Goal: Task Accomplishment & Management: Manage account settings

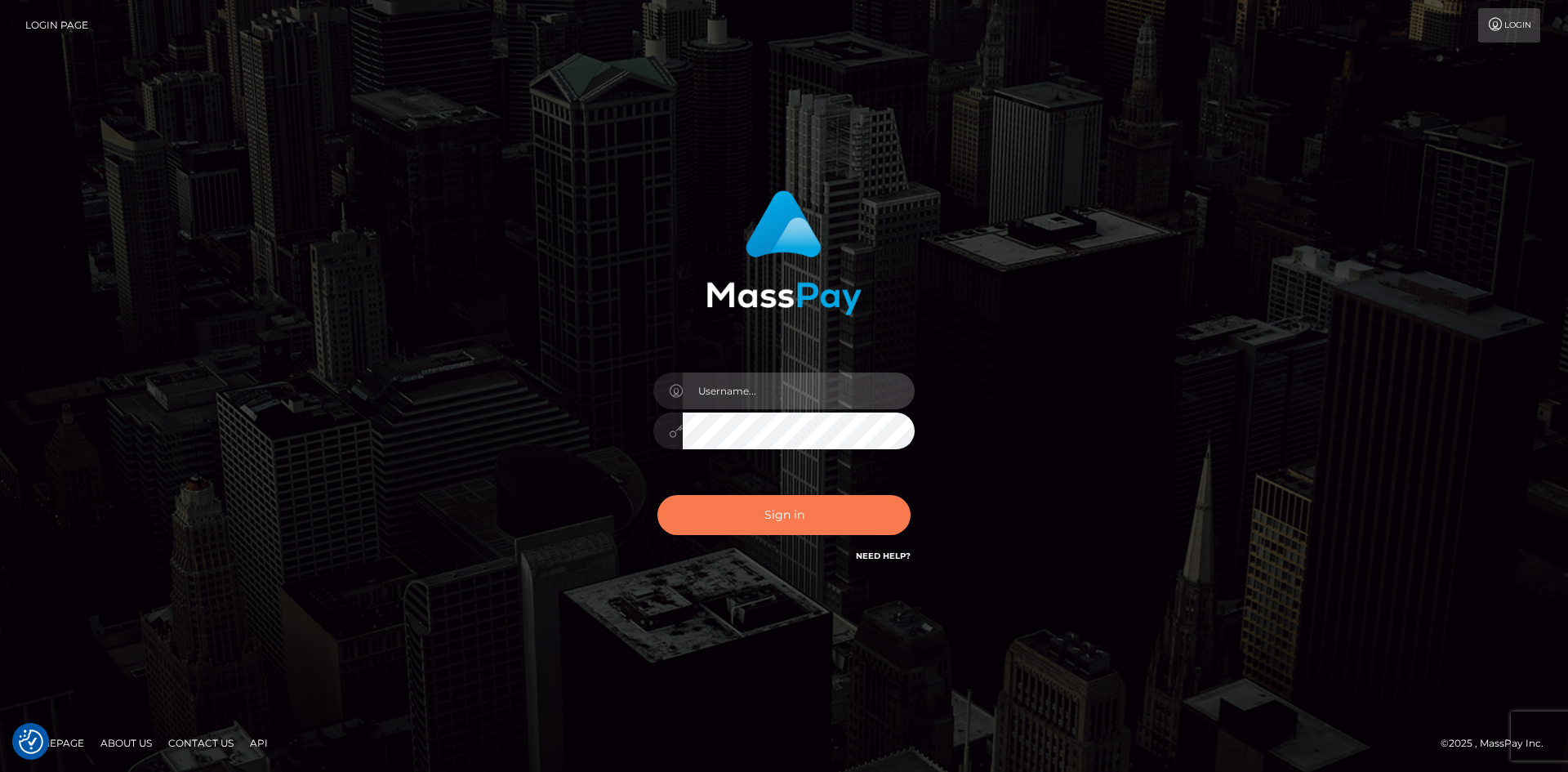
type input "hello.feetfinder"
click at [772, 516] on button "Sign in" at bounding box center [784, 515] width 254 height 40
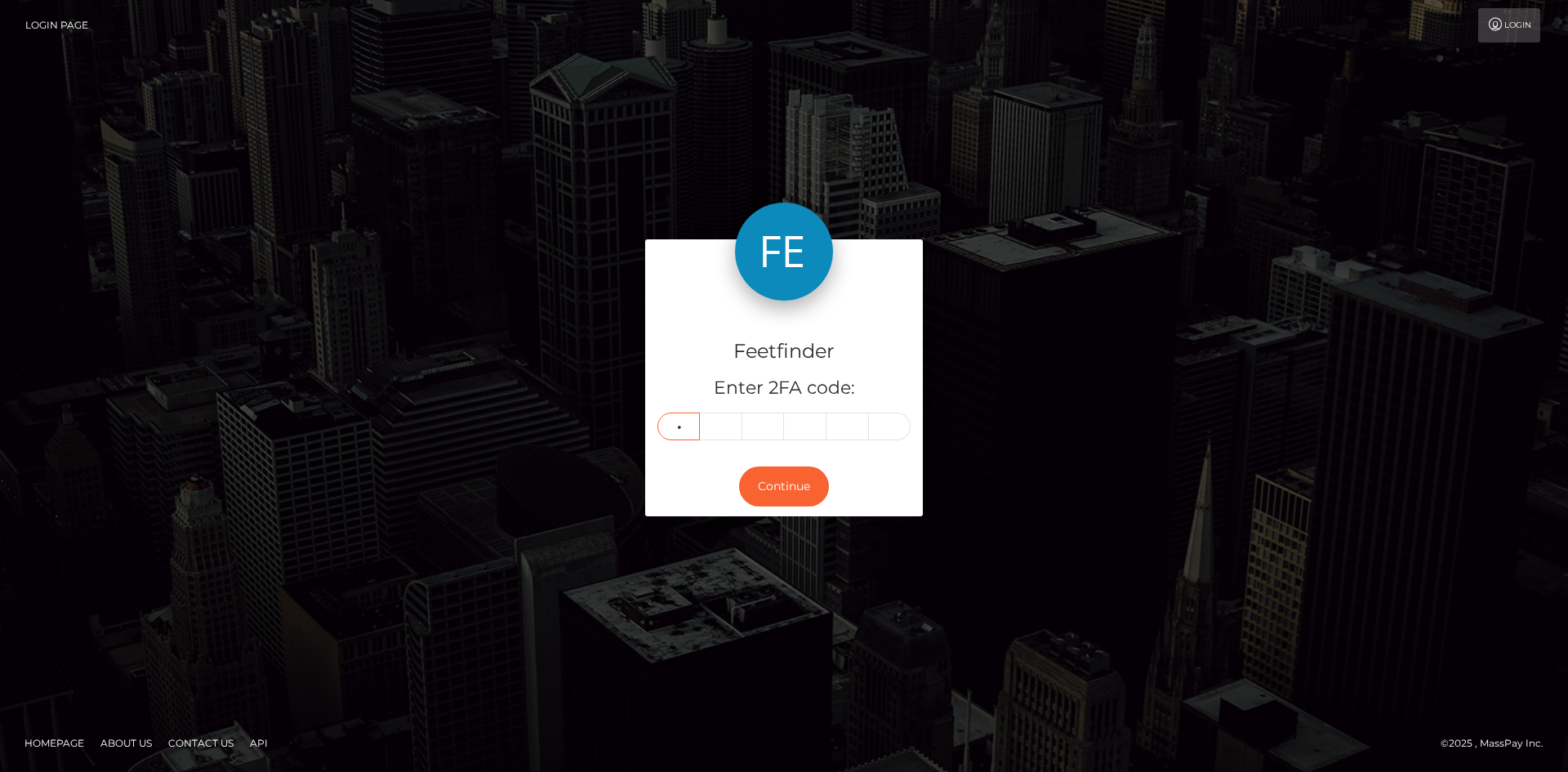
type input "3"
type input "5"
type input "2"
type input "7"
type input "5"
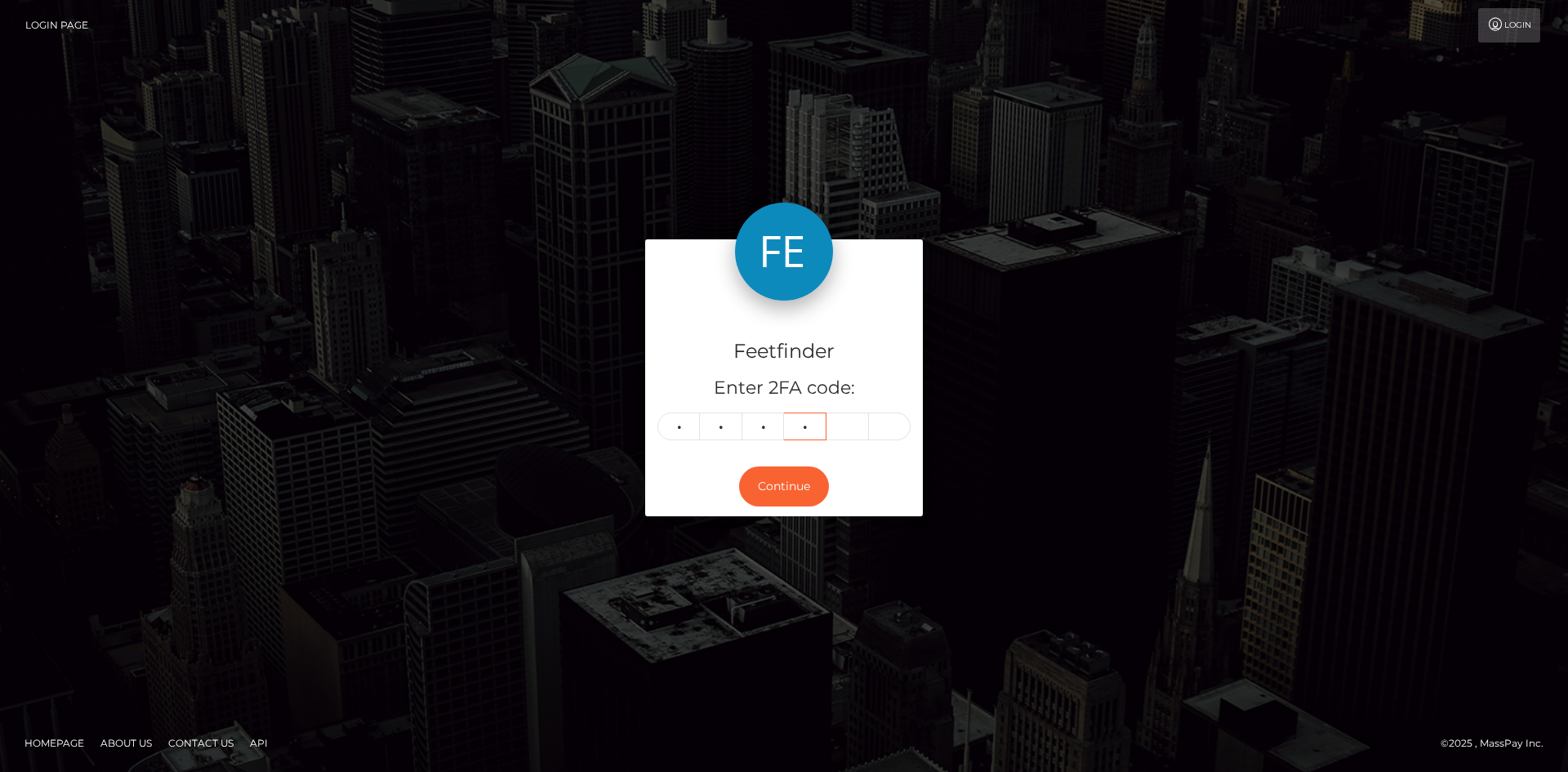
type input "2"
type input "8"
type input "4"
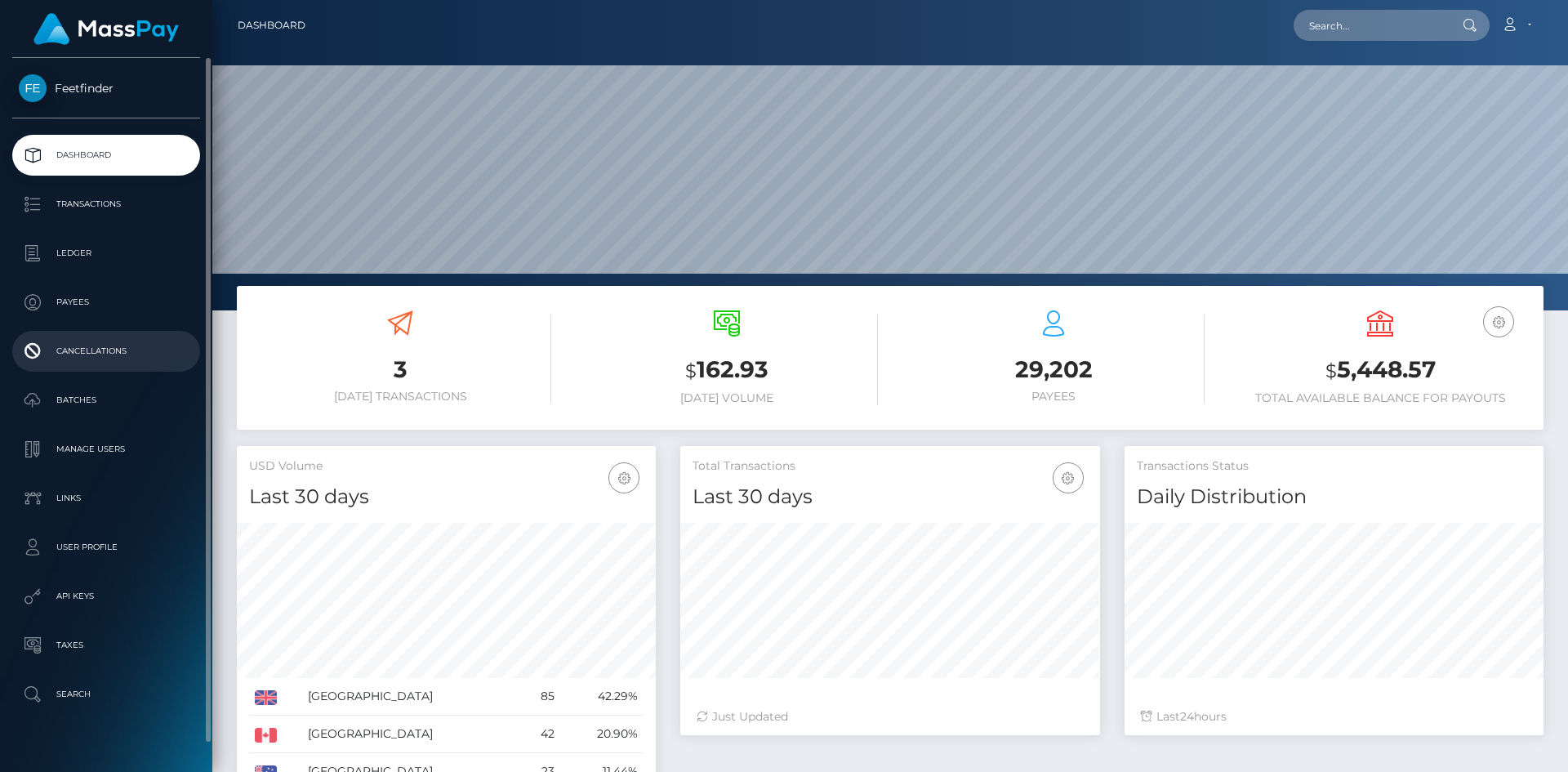
scroll to position [290, 419]
click at [112, 283] on link "Payees" at bounding box center [106, 302] width 188 height 41
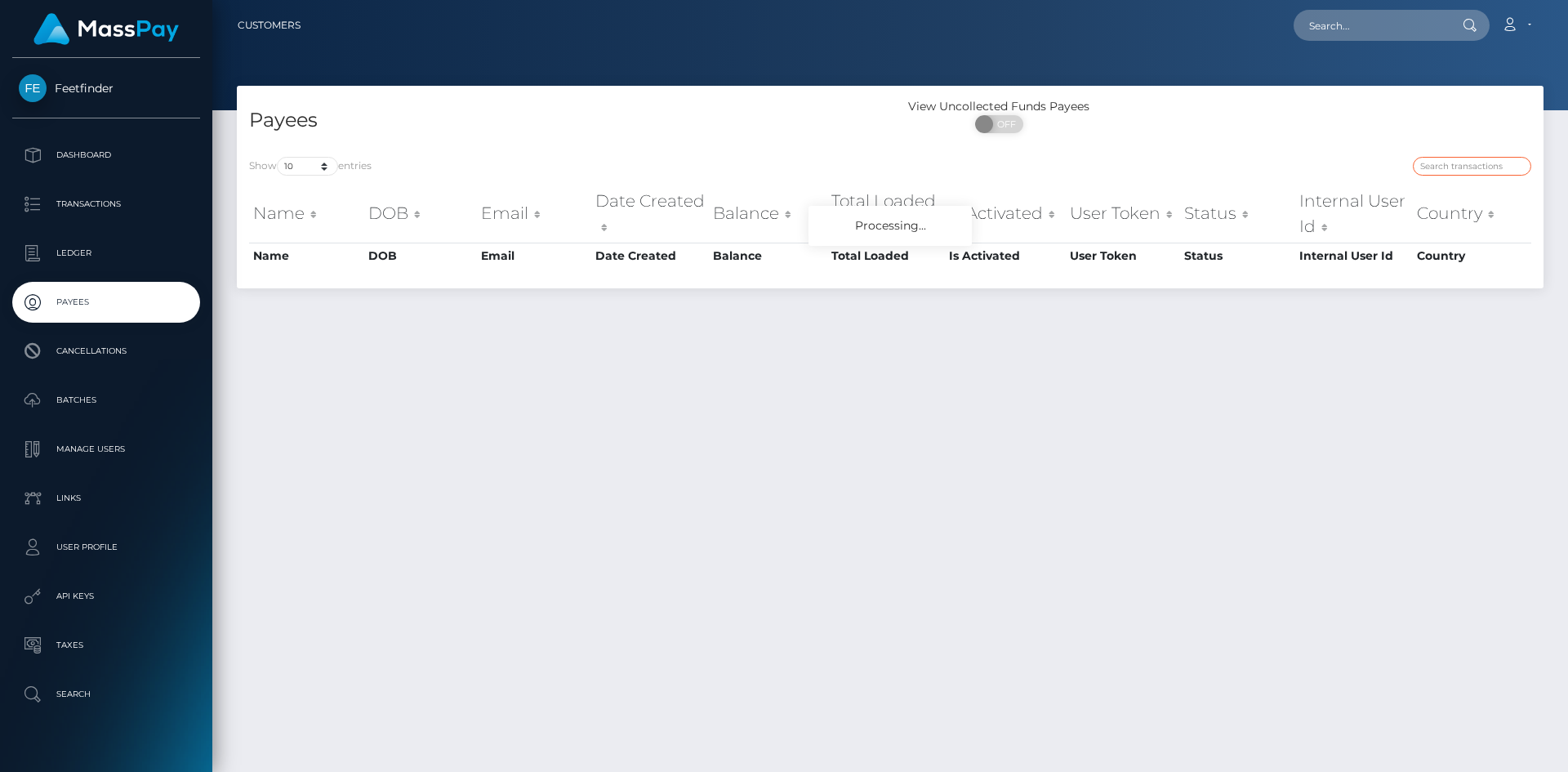
click at [1449, 161] on input "search" at bounding box center [1472, 166] width 118 height 19
paste input "672f1bbd-7dc5-11f0-8023-0266f44cc279"
type input "672f1bbd-7dc5-11f0-8023-0266f44cc279"
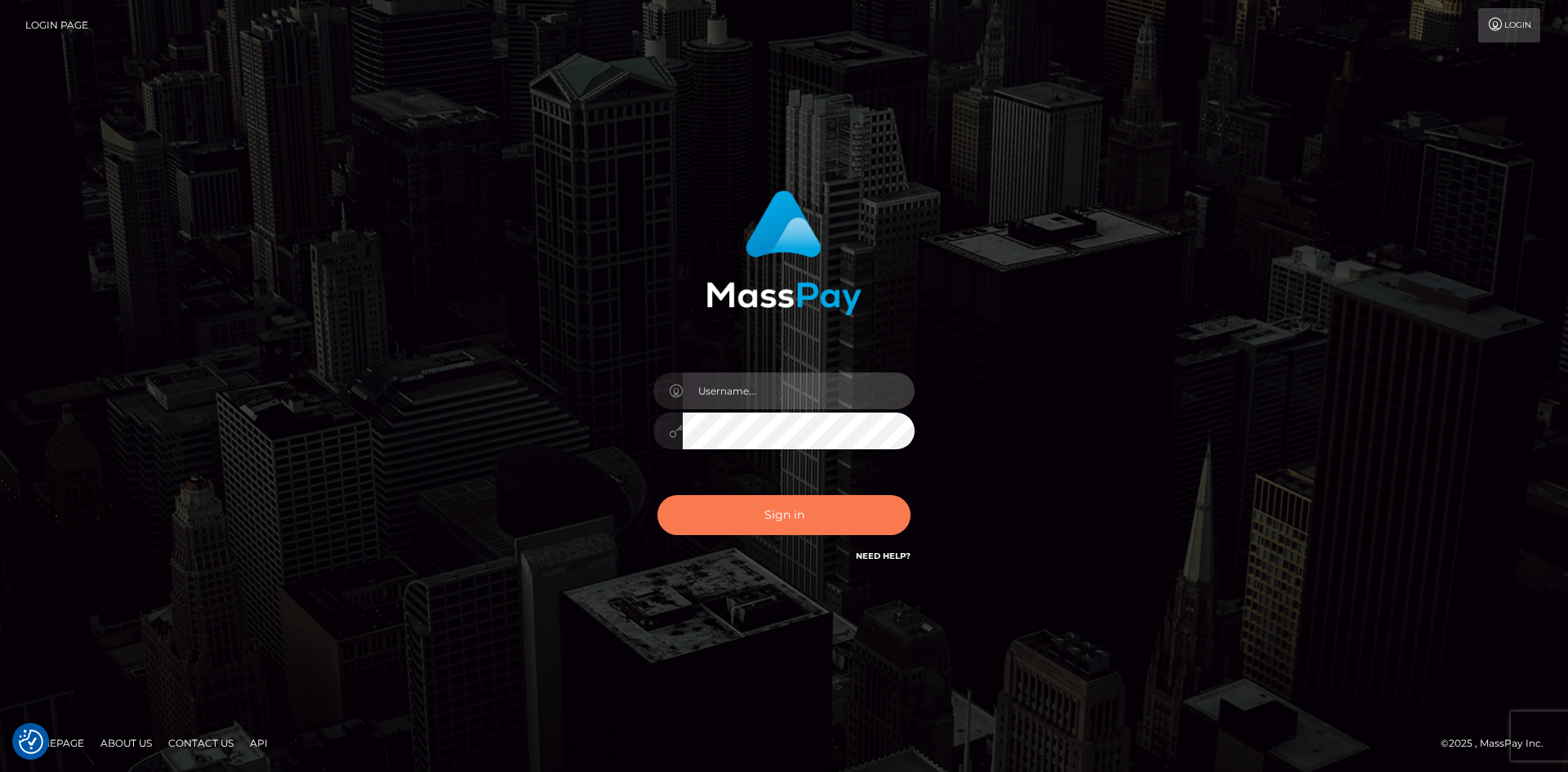
type input "hello.feetfinder"
click at [773, 504] on button "Sign in" at bounding box center [784, 515] width 254 height 40
type input "hello.feetfinder"
click at [856, 524] on button "Sign in" at bounding box center [784, 515] width 254 height 40
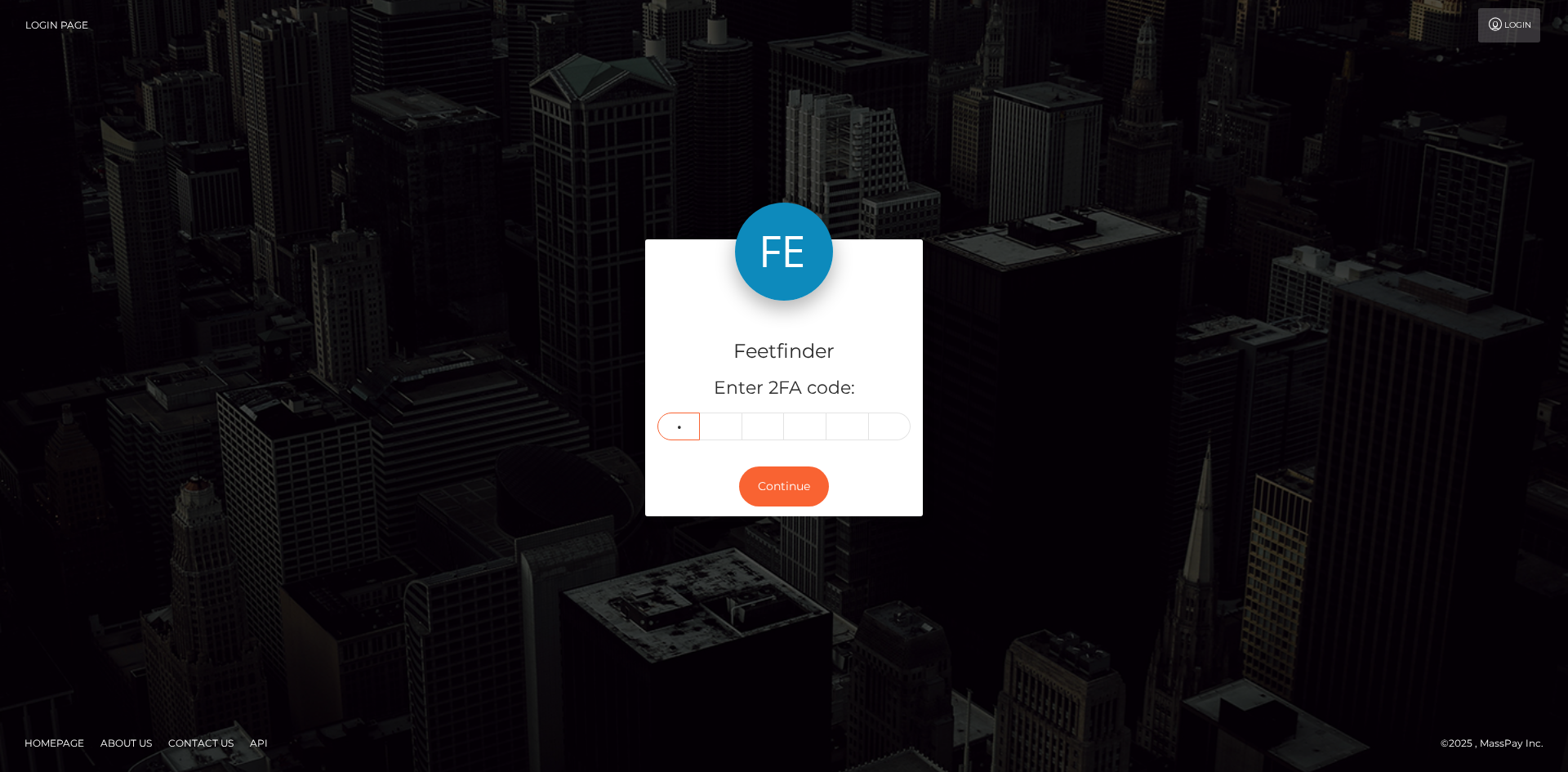
type input "6"
type input "4"
type input "3"
type input "9"
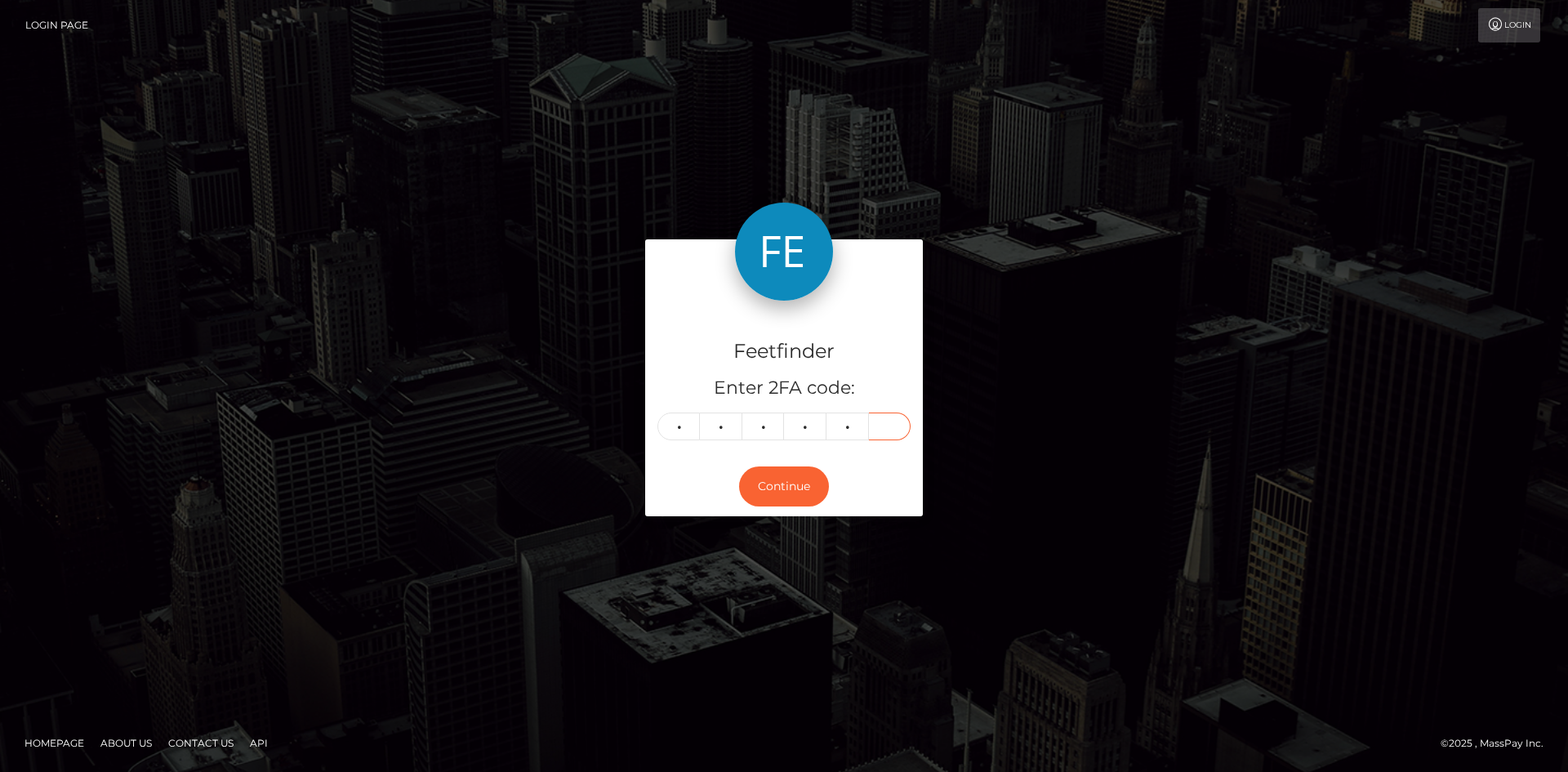
type input "1"
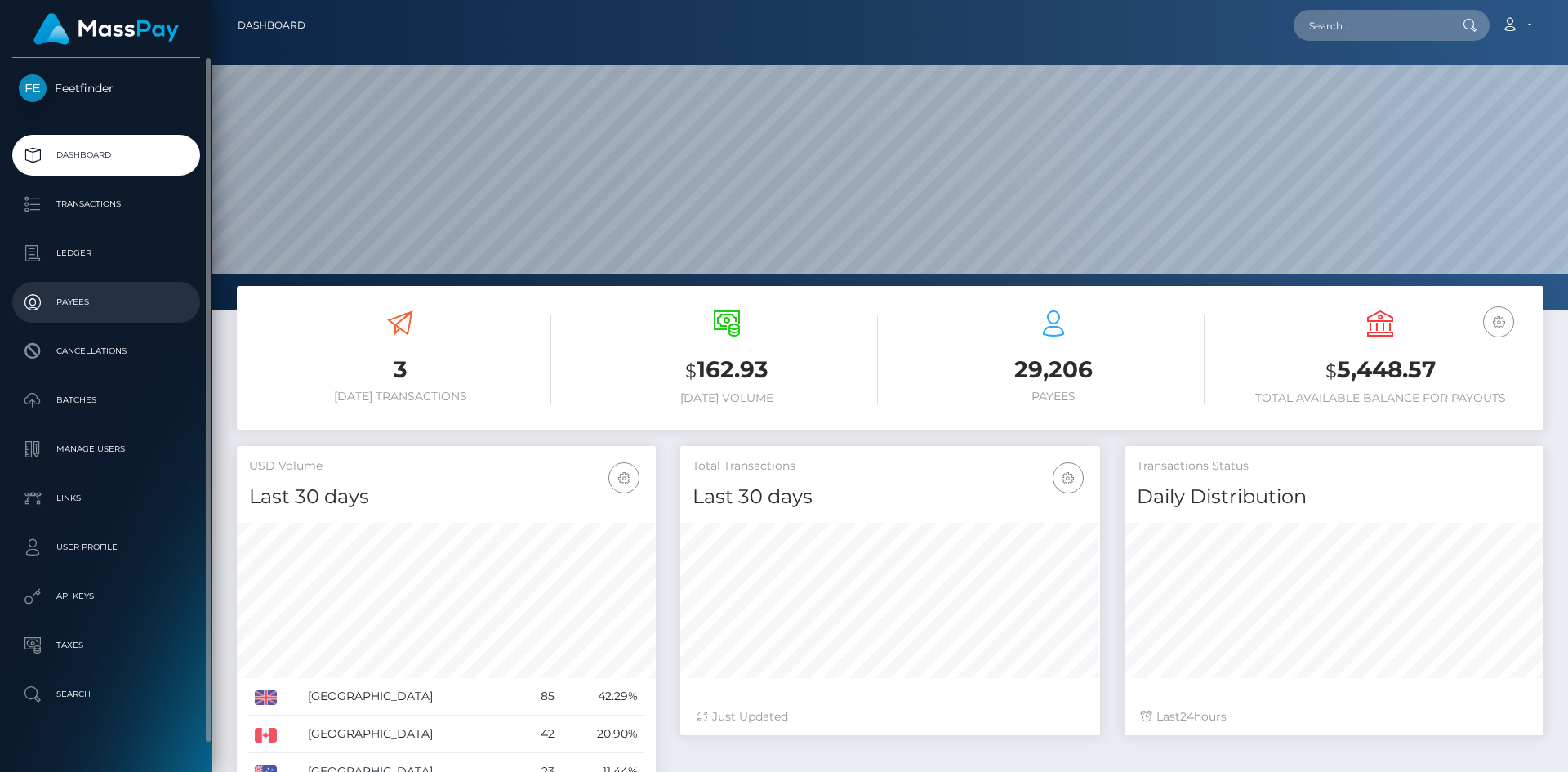
scroll to position [290, 419]
click at [125, 294] on p "Payees" at bounding box center [106, 302] width 174 height 25
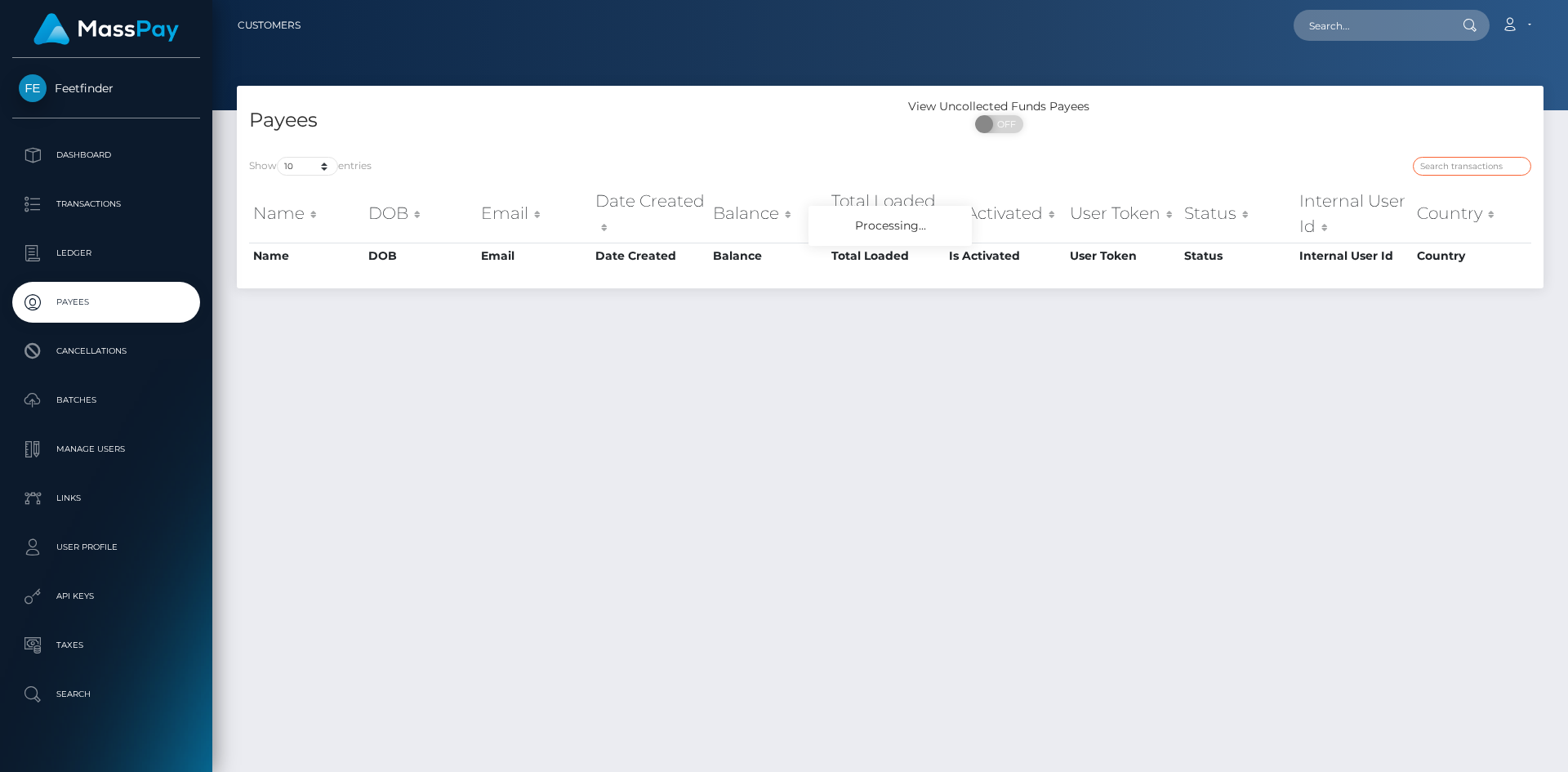
click at [1476, 173] on input "search" at bounding box center [1472, 166] width 118 height 19
paste input "ea7d5d8f-8aa6-11f0-bd85-0694aced620b"
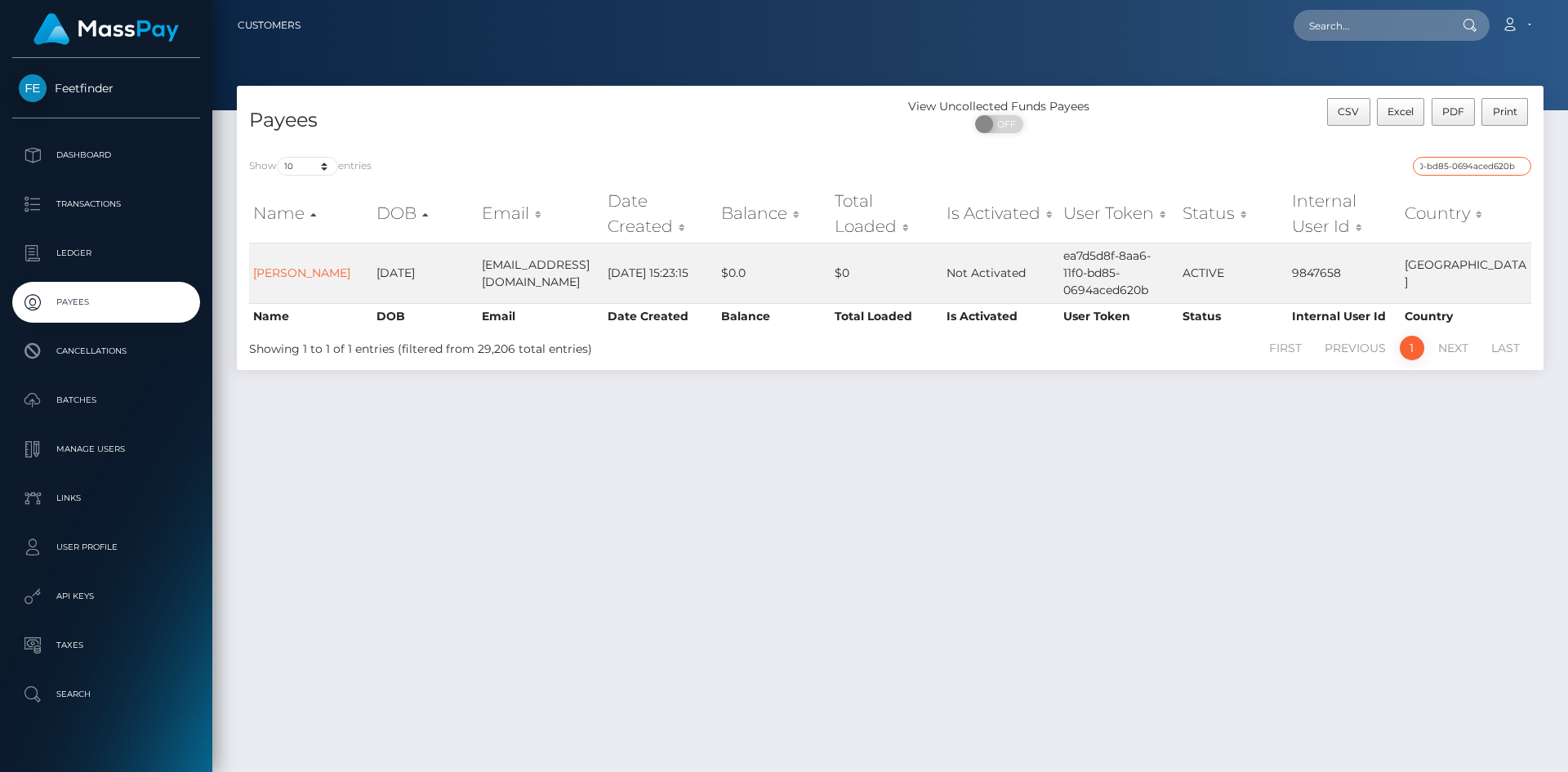
type input "ea7d5d8f-8aa6-11f0-bd85-0694aced620b"
click at [104, 299] on p "Payees" at bounding box center [106, 302] width 174 height 25
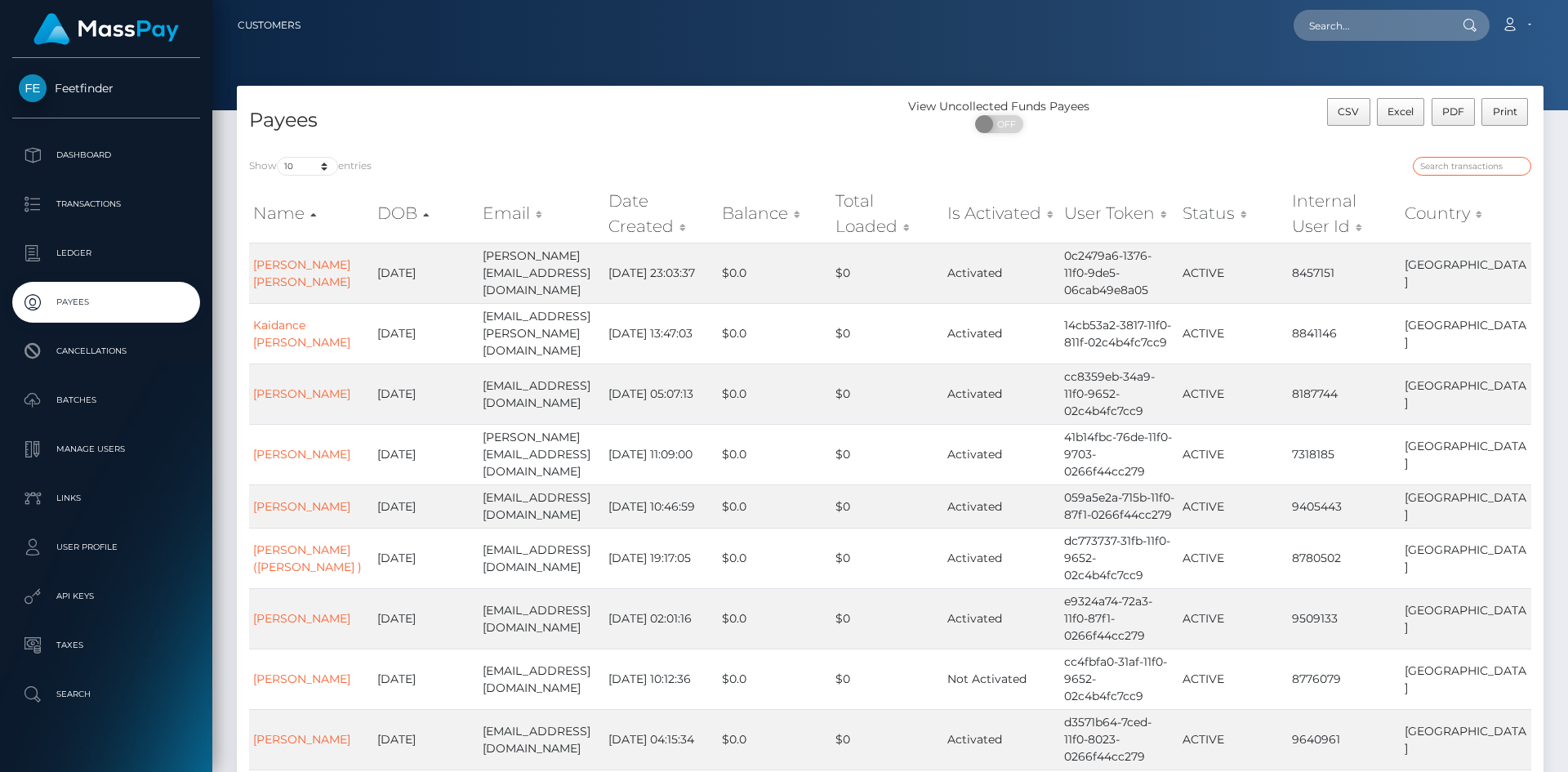
click at [1441, 170] on input "search" at bounding box center [1472, 166] width 118 height 19
paste input "8976f4ed-8b11-11f0-bd85-0694aced620b"
type input "8976f4ed-8b11-11f0-bd85-0694aced620b"
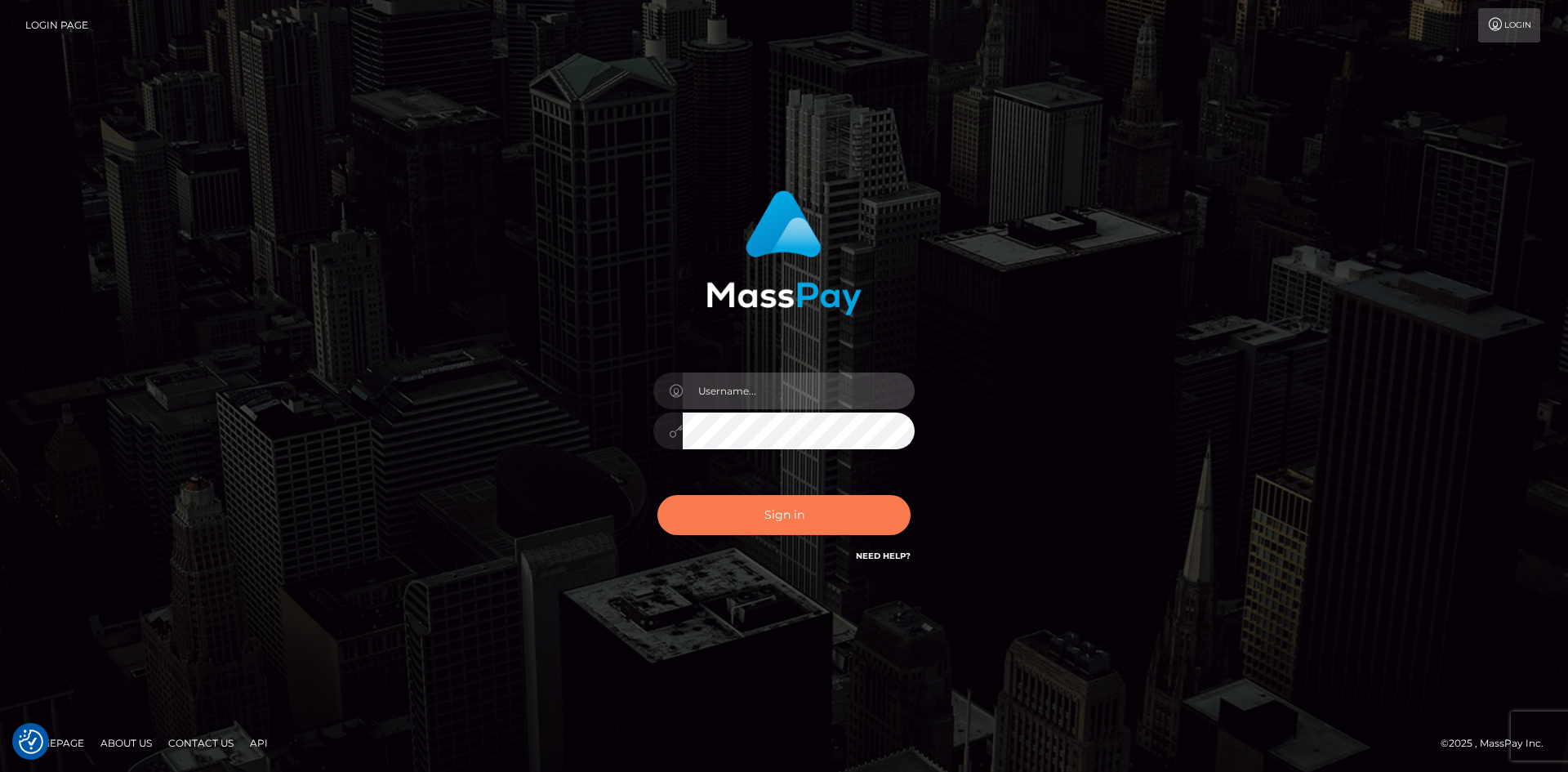
type input "hello.feetfinder"
click at [780, 522] on button "Sign in" at bounding box center [784, 515] width 254 height 40
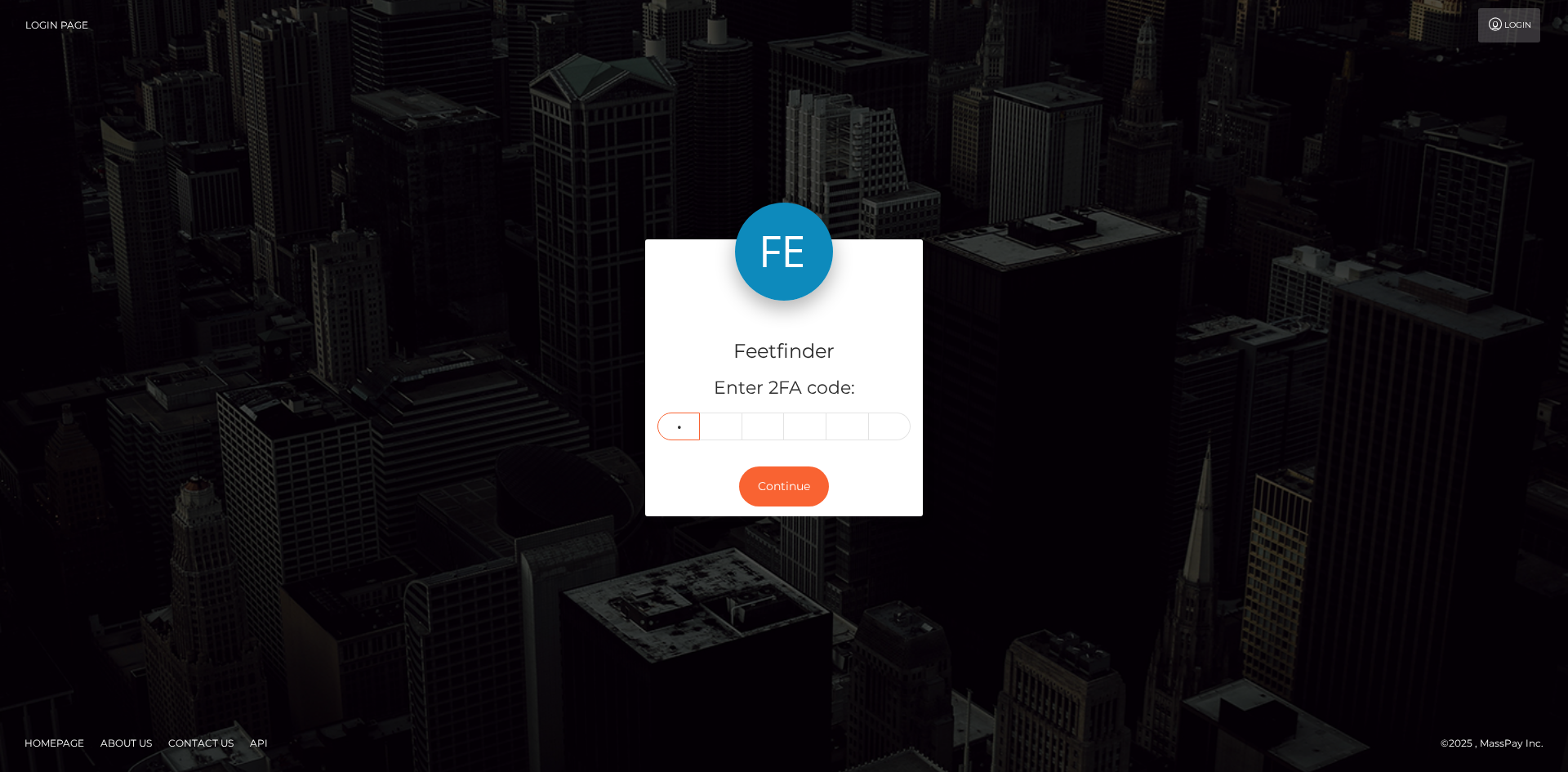
type input "7"
type input "9"
type input "0"
type input "1"
type input "7"
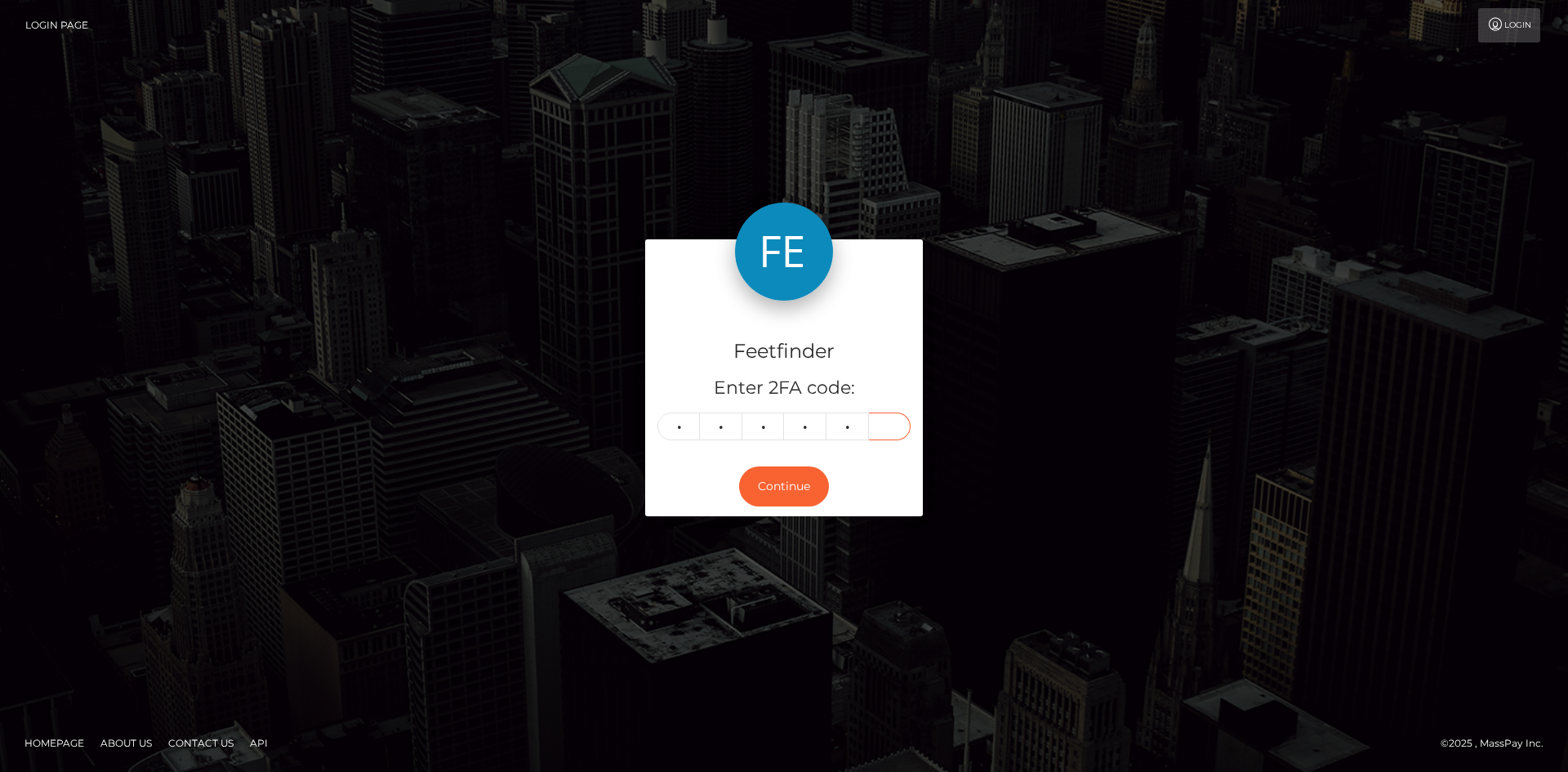
type input "3"
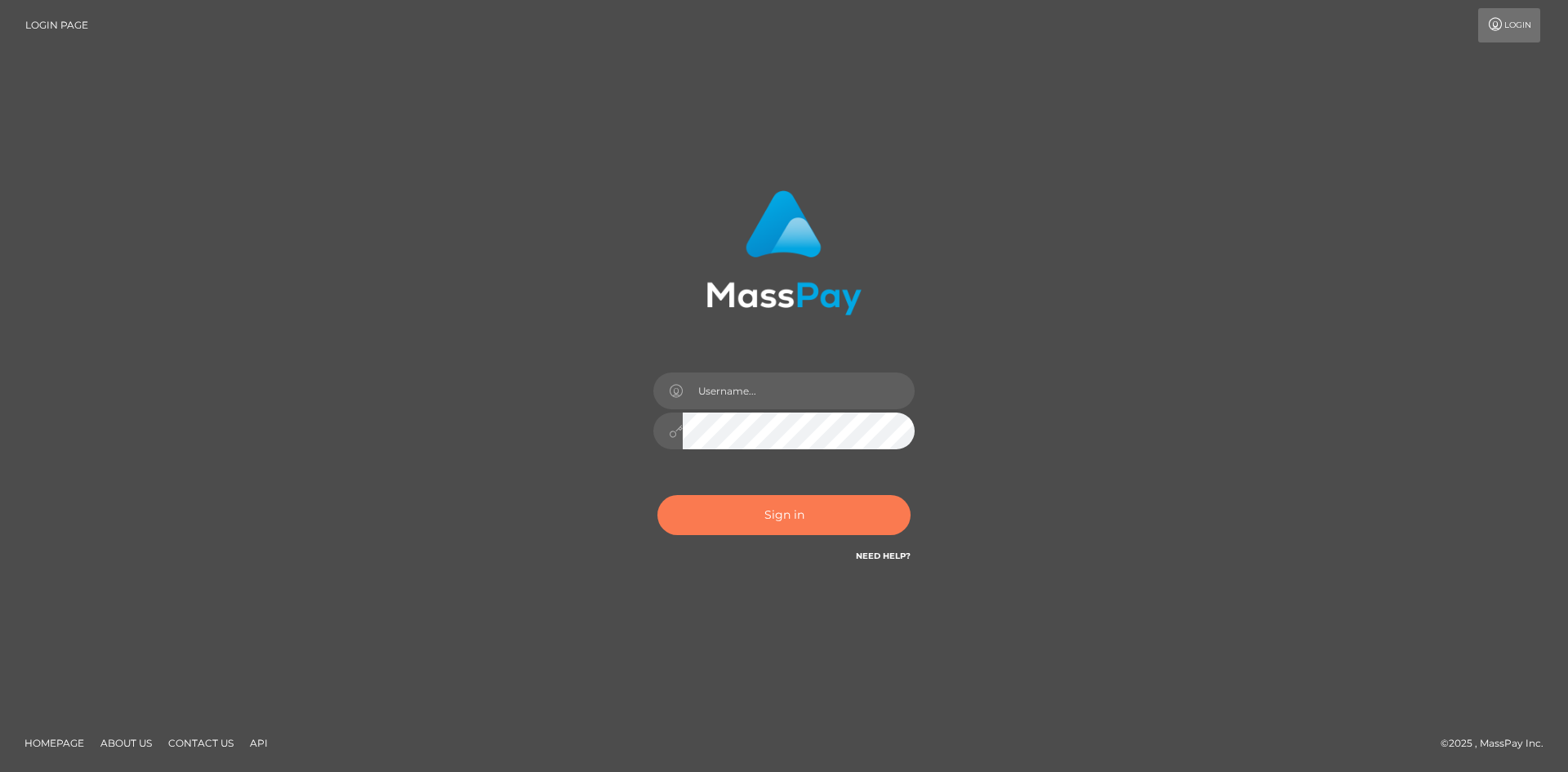
click at [771, 521] on button "Sign in" at bounding box center [784, 515] width 254 height 40
type input "hello.feetfinder"
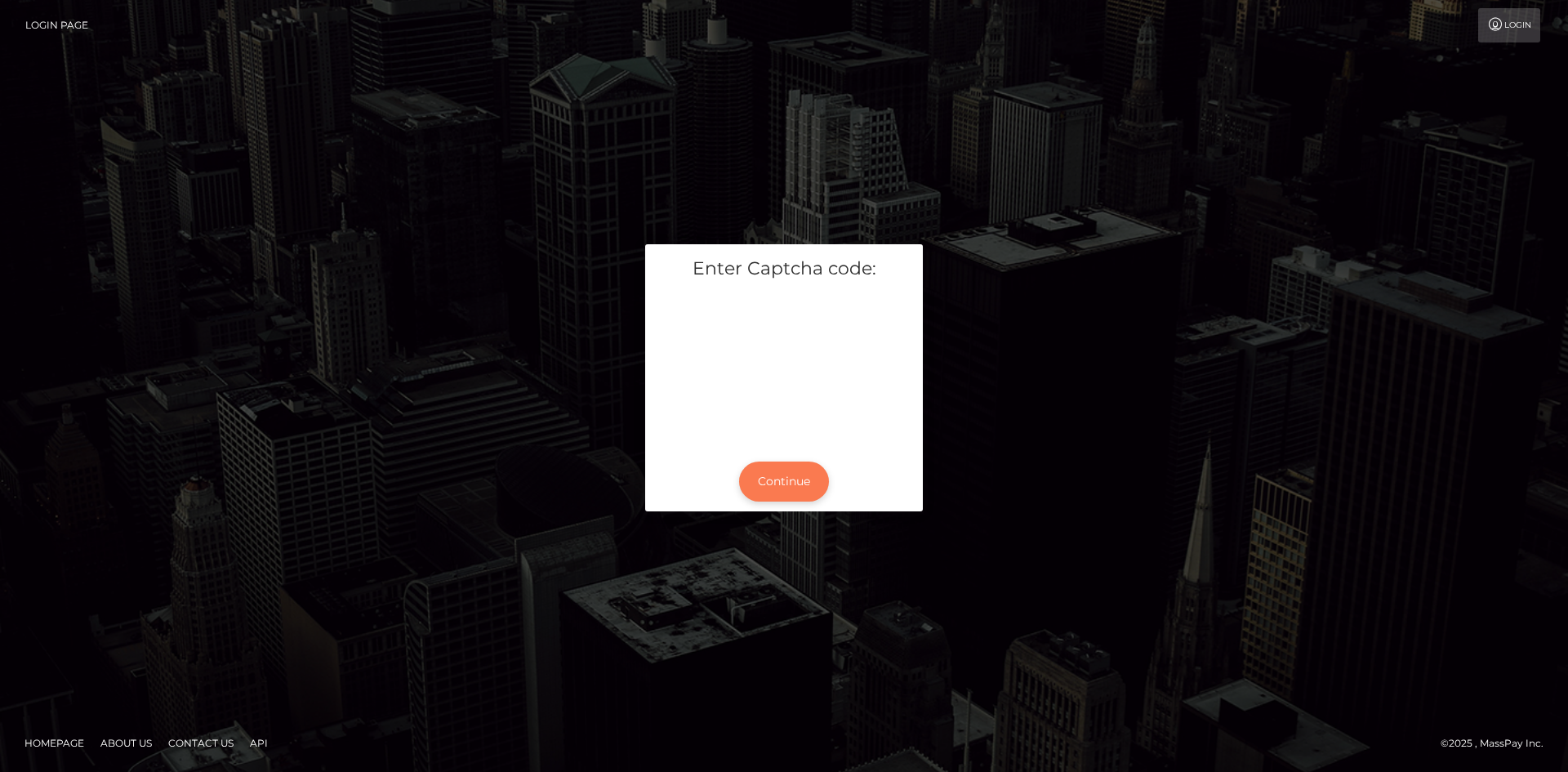
click at [784, 487] on button "Continue" at bounding box center [784, 481] width 90 height 40
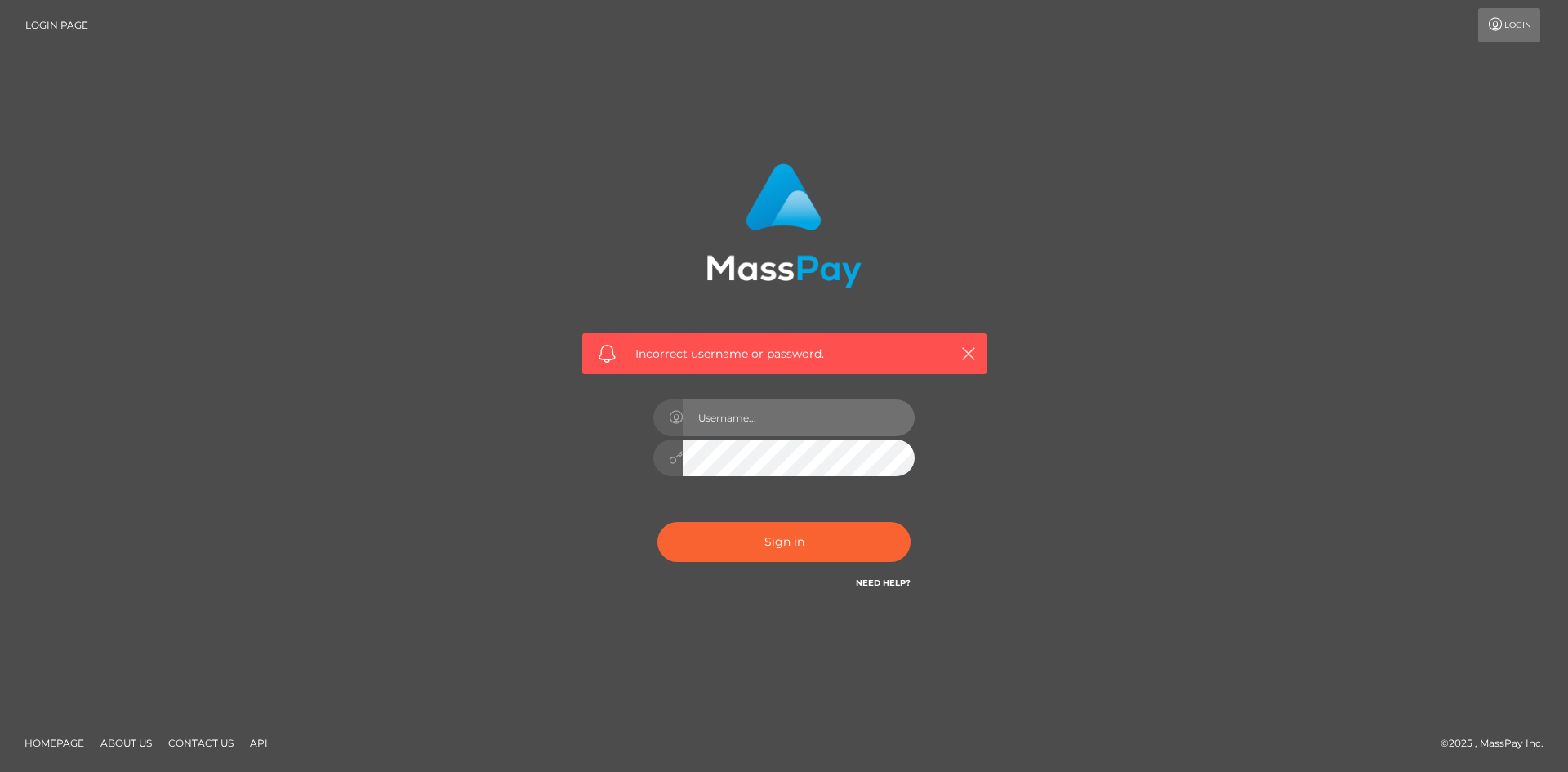
click at [748, 401] on input "text" at bounding box center [798, 417] width 232 height 37
type input "hello.feetfinder"
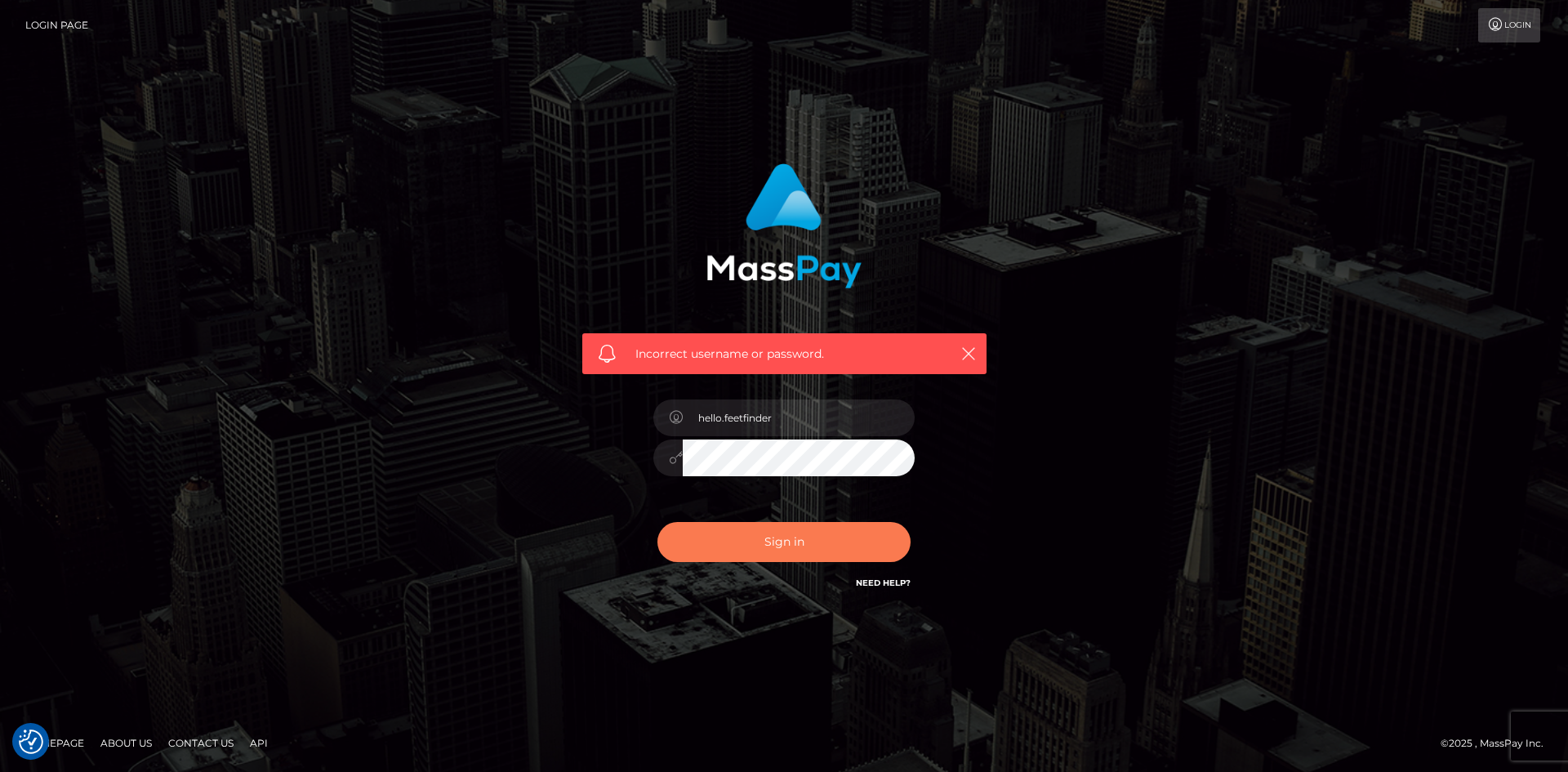
click at [759, 532] on button "Sign in" at bounding box center [784, 541] width 254 height 40
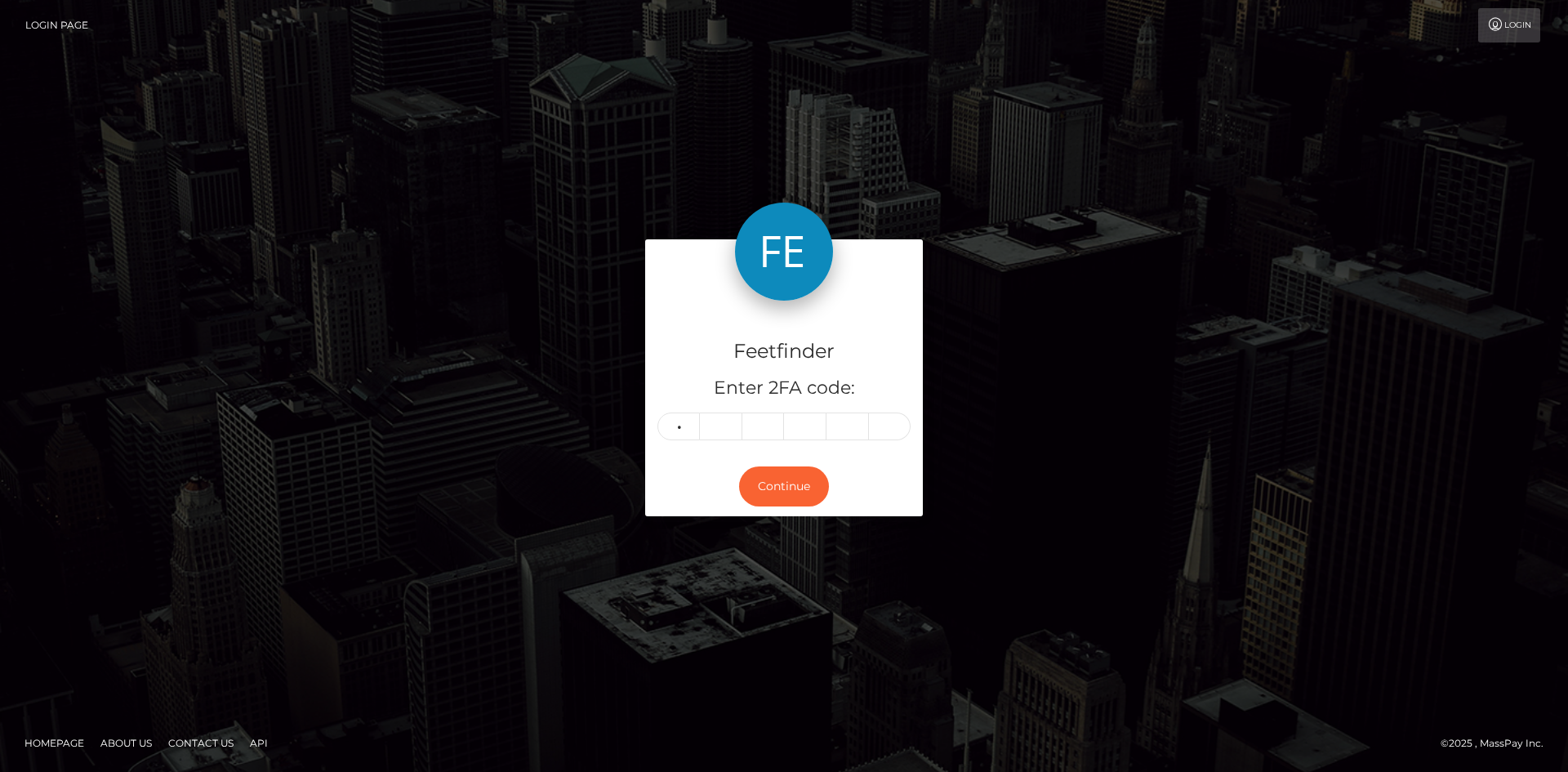
type input "9"
type input "5"
type input "4"
type input "1"
type input "2"
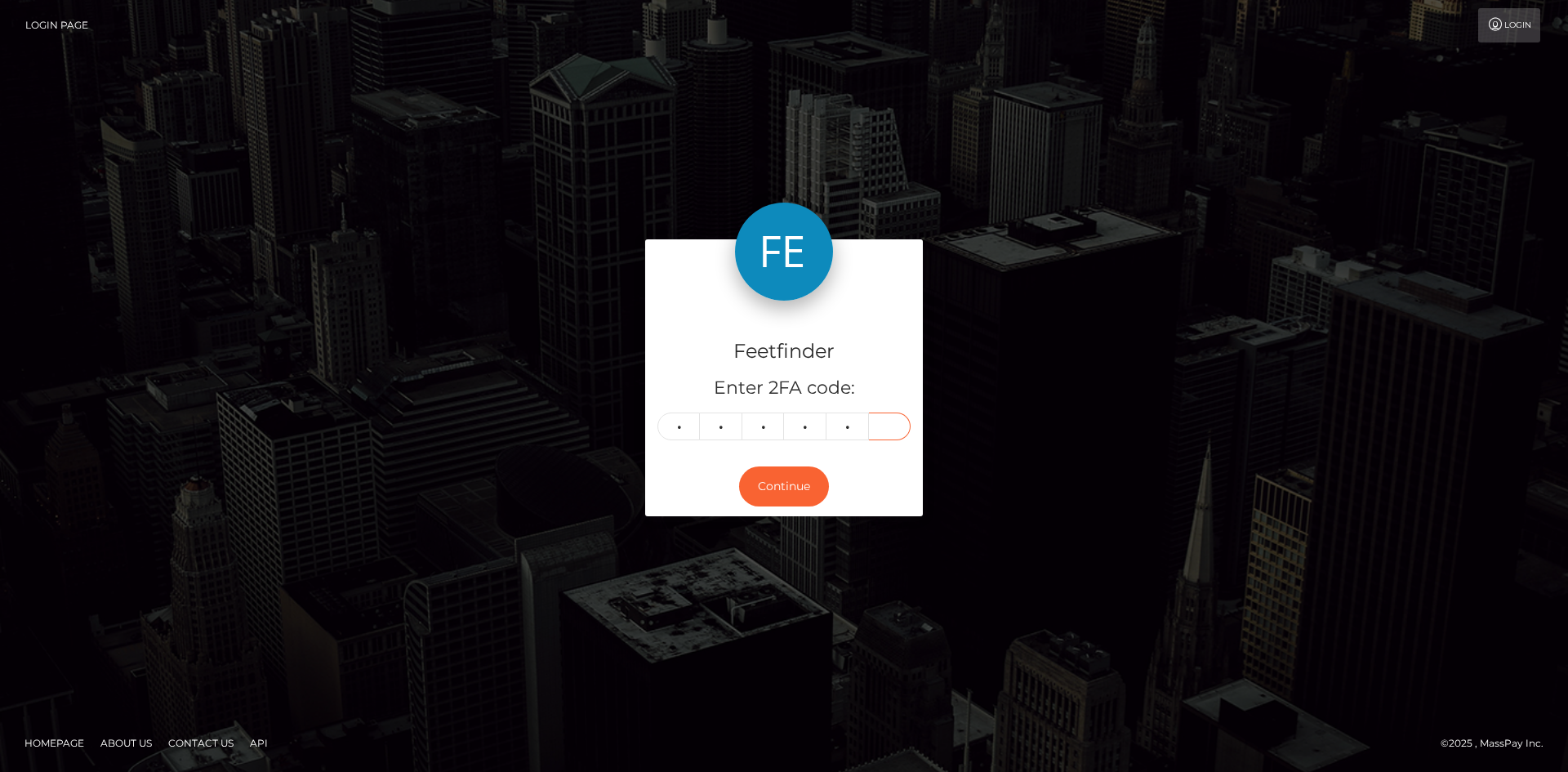
type input "7"
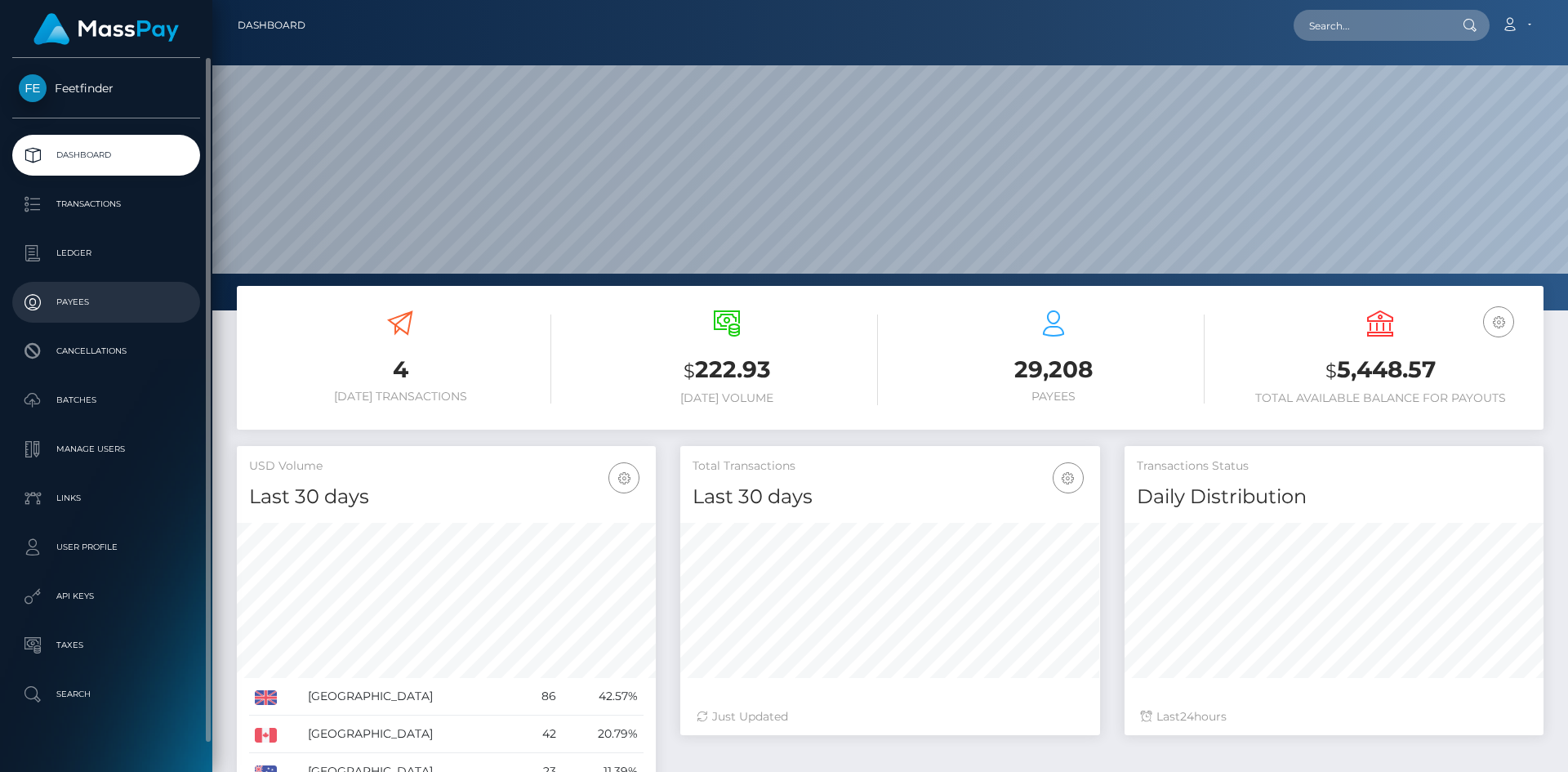
scroll to position [290, 419]
click at [98, 305] on p "Payees" at bounding box center [106, 302] width 174 height 25
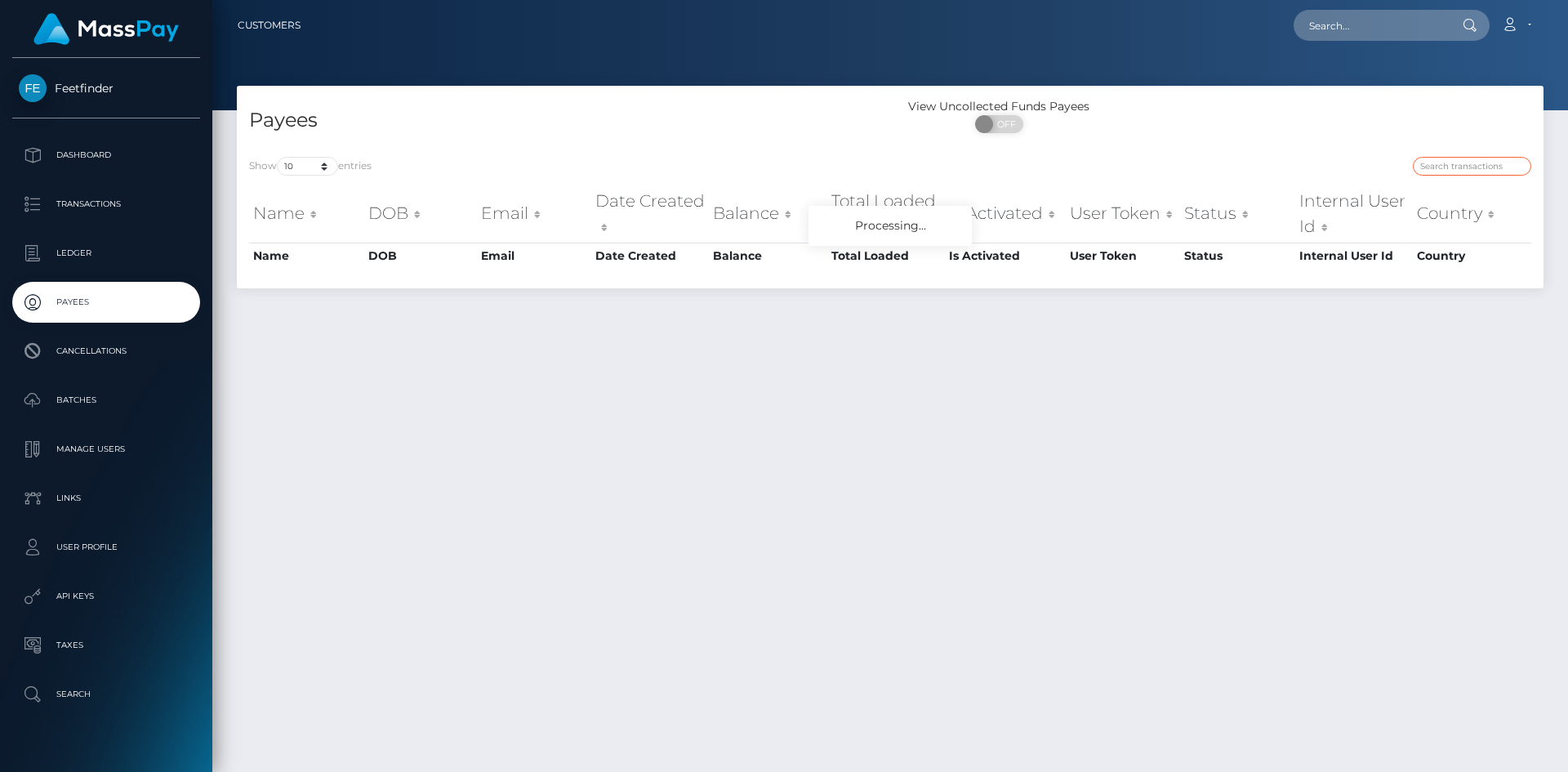
click at [1457, 168] on input "search" at bounding box center [1472, 166] width 118 height 19
paste input "92b134f4-8c1f-11f0-bd85-0694aced620b"
type input "92b134f4-8c1f-11f0-bd85-0694aced620b"
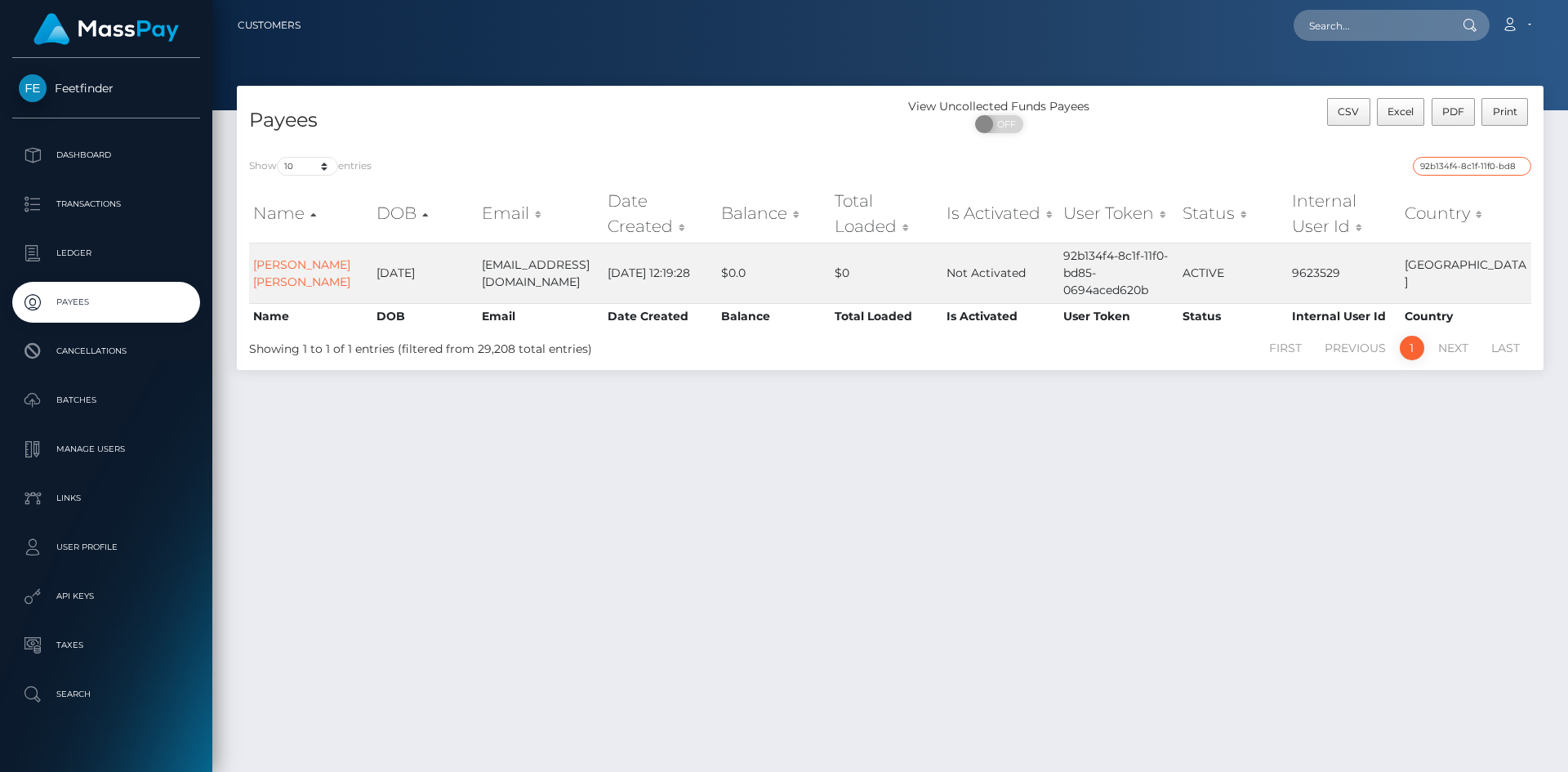
click at [1461, 157] on input "92b134f4-8c1f-11f0-bd85-0694aced620b" at bounding box center [1472, 166] width 118 height 19
paste input "dc7b0c31-7bab-11f0-8023-0266f44cc279"
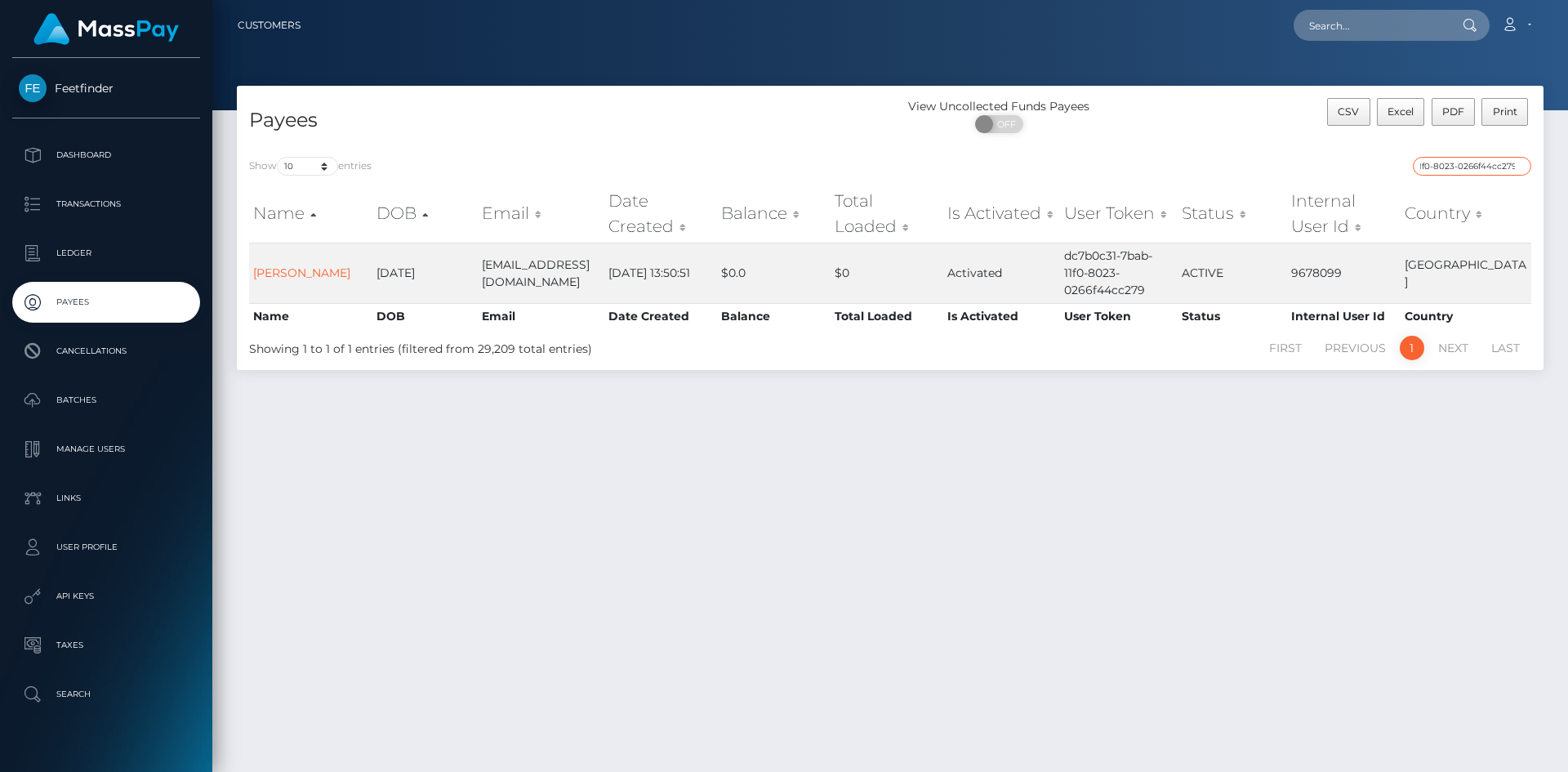
type input "dc7b0c31-7bab-11f0-8023-0266f44cc279"
